Goal: Task Accomplishment & Management: Use online tool/utility

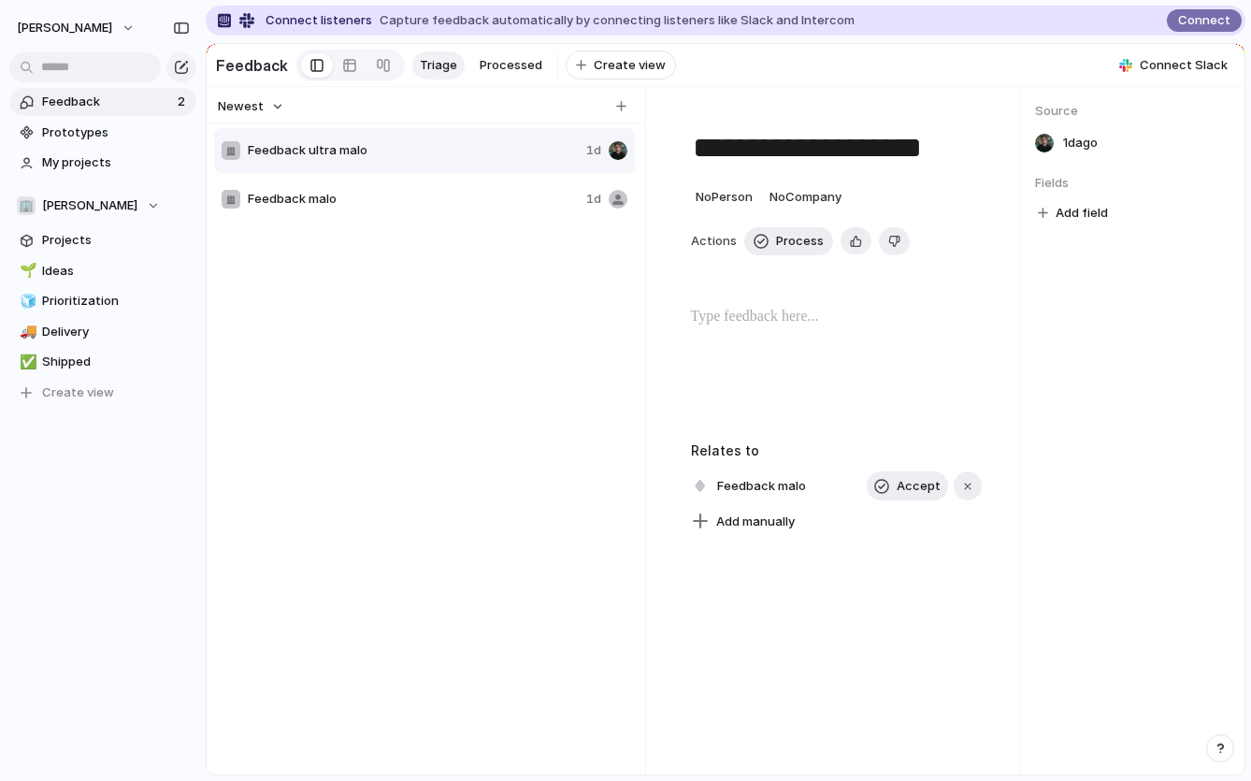
click at [496, 64] on span "Processed" at bounding box center [511, 65] width 63 height 19
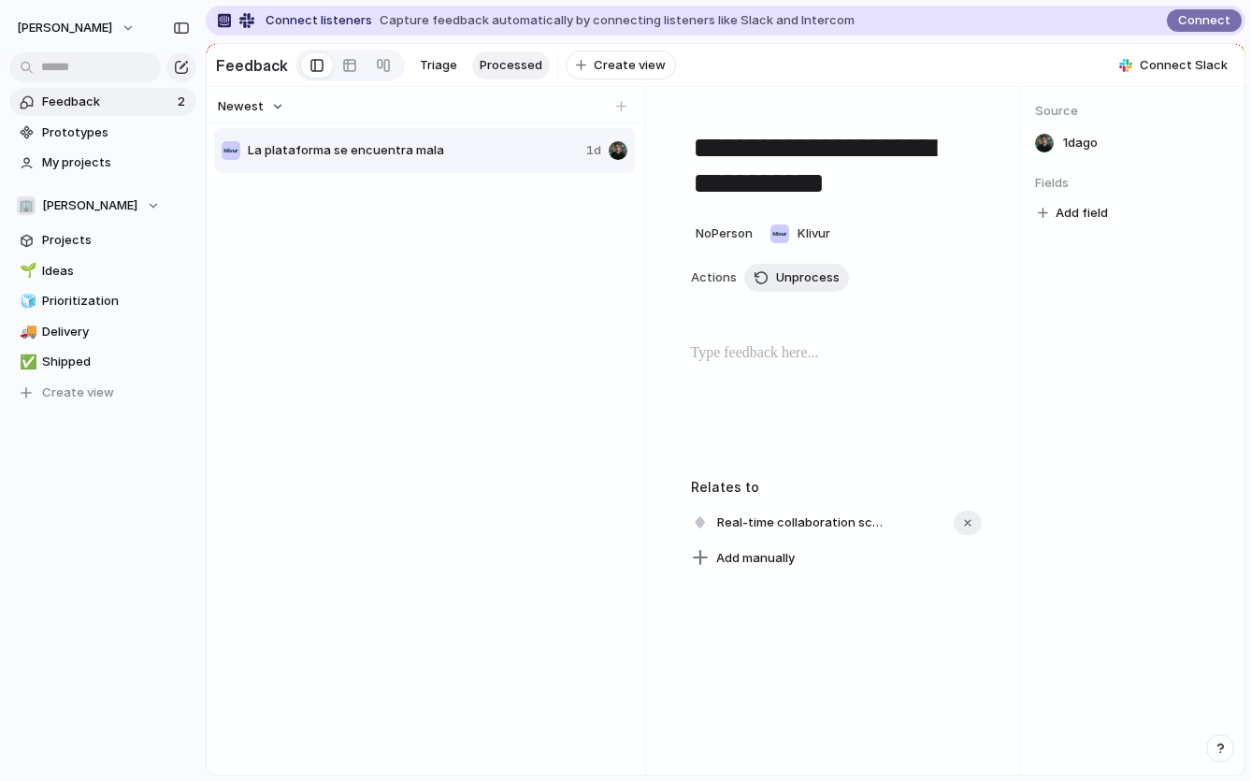
click at [465, 418] on div "La plataforma se encuentra mala 1d" at bounding box center [426, 466] width 424 height 681
click at [729, 234] on span "No Person" at bounding box center [724, 232] width 57 height 15
click at [740, 310] on span "[PERSON_NAME]" at bounding box center [783, 308] width 95 height 19
click at [659, 321] on div "**********" at bounding box center [837, 430] width 367 height 687
click at [617, 150] on div at bounding box center [618, 150] width 19 height 19
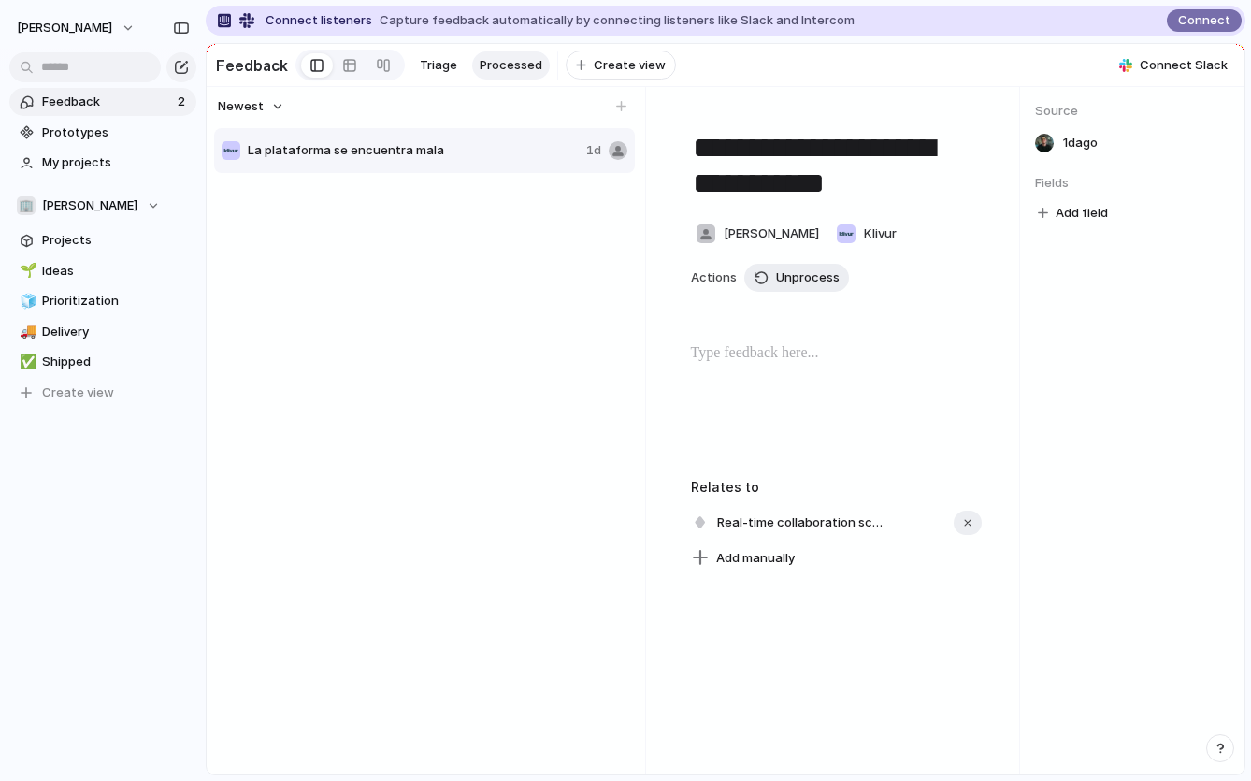
click at [617, 150] on div at bounding box center [618, 150] width 19 height 19
click at [443, 72] on span "Triage" at bounding box center [438, 65] width 37 height 19
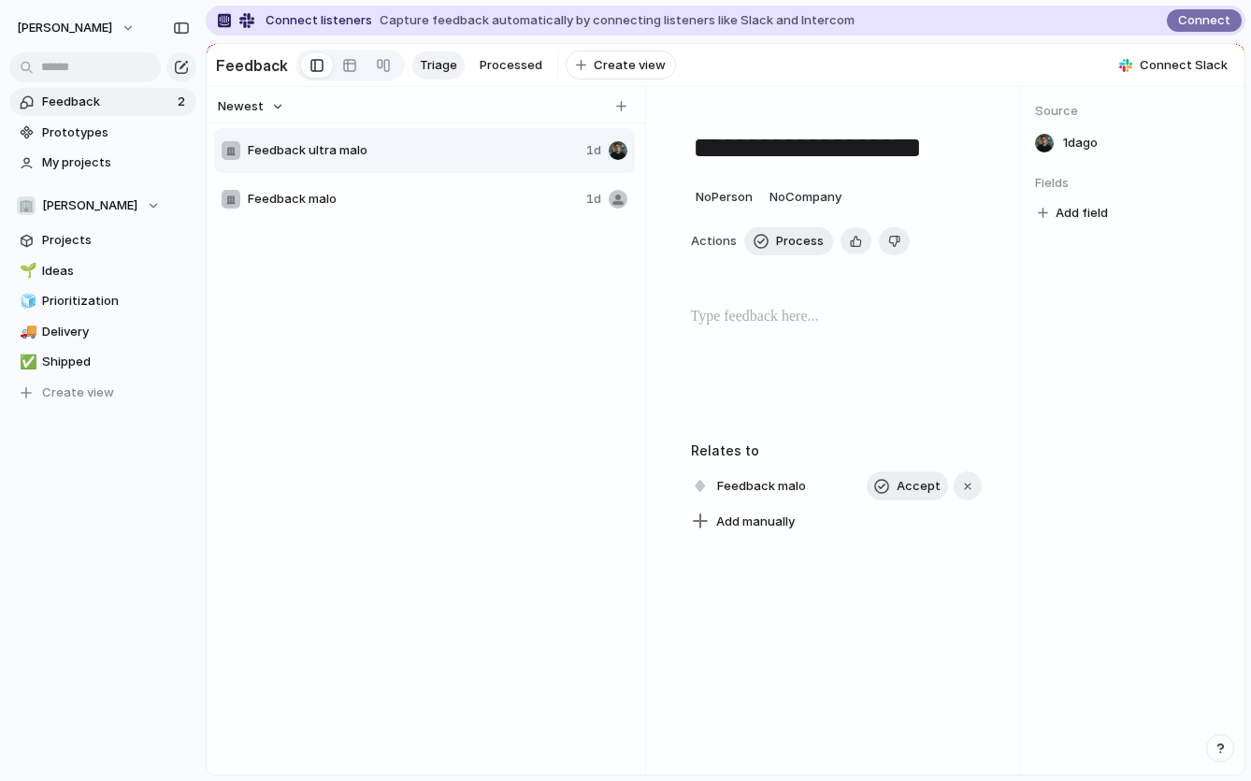
click at [620, 157] on div at bounding box center [618, 150] width 19 height 19
click at [622, 206] on div at bounding box center [618, 199] width 19 height 19
type textarea "**********"
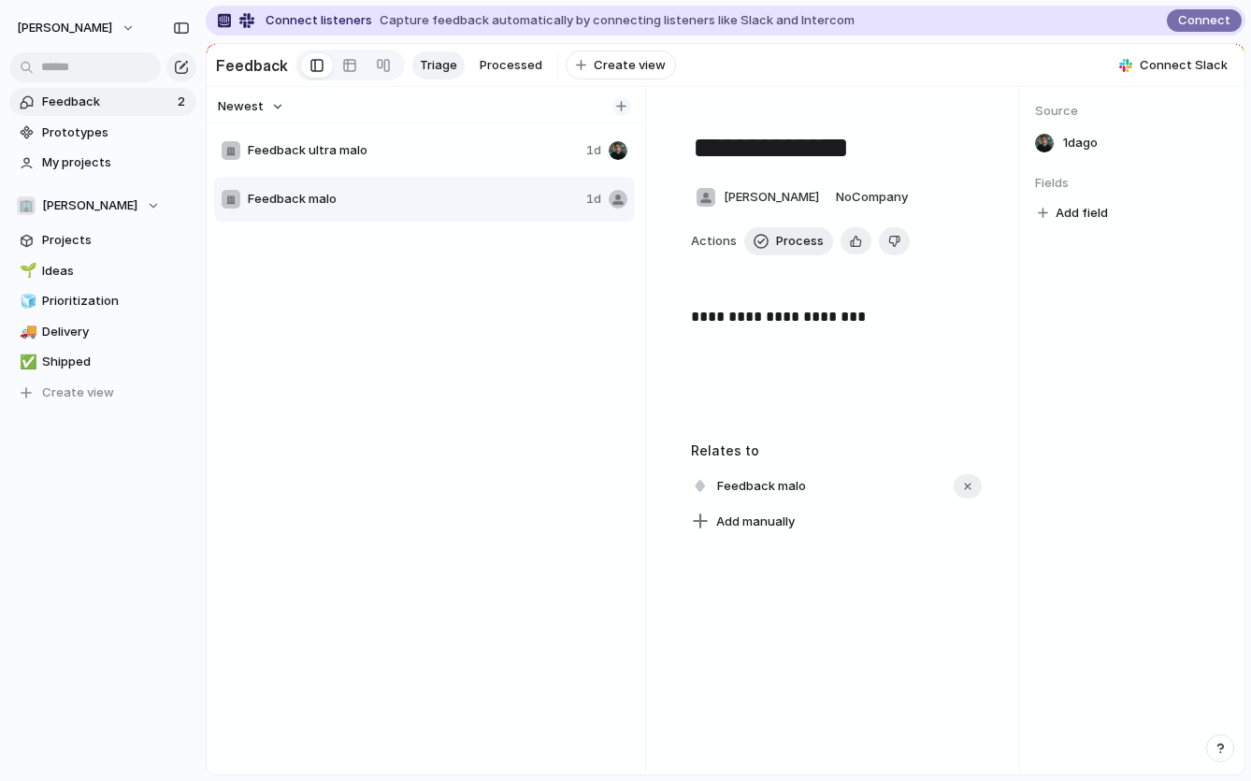
click at [623, 106] on div "button" at bounding box center [621, 106] width 10 height 10
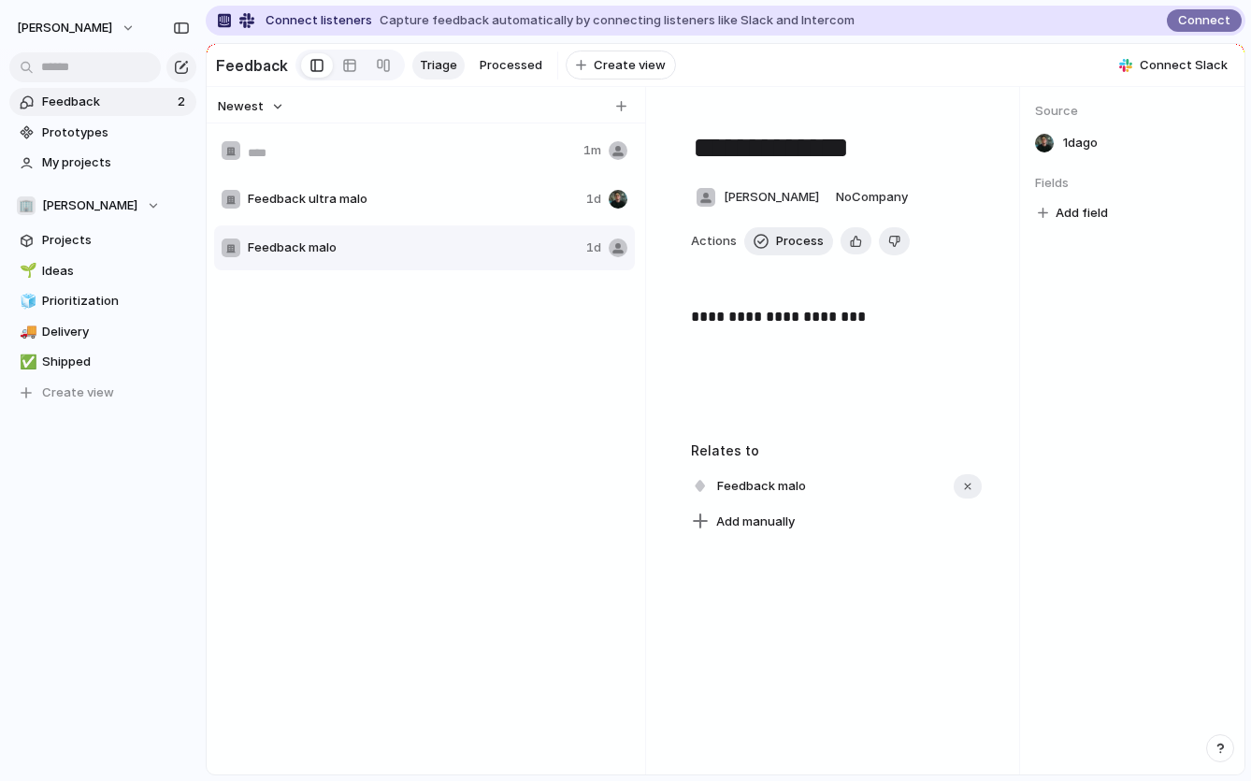
click at [502, 364] on div "1m Feedback ultra malo 1d Feedback malo 1d" at bounding box center [426, 466] width 424 height 681
